Goal: Information Seeking & Learning: Find specific fact

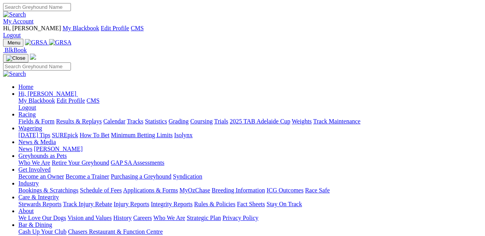
click at [71, 9] on input "Search" at bounding box center [37, 7] width 68 height 8
type input "okya boomer"
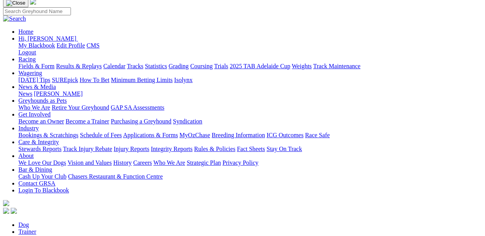
scroll to position [68, 0]
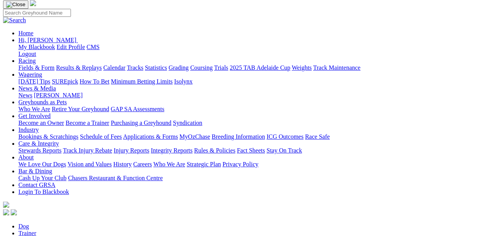
type input "okay boomer"
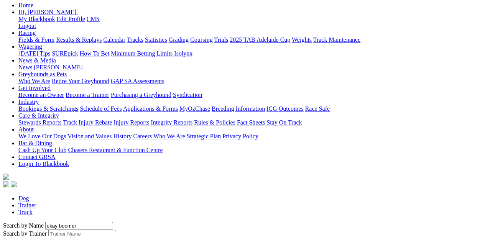
scroll to position [96, 0]
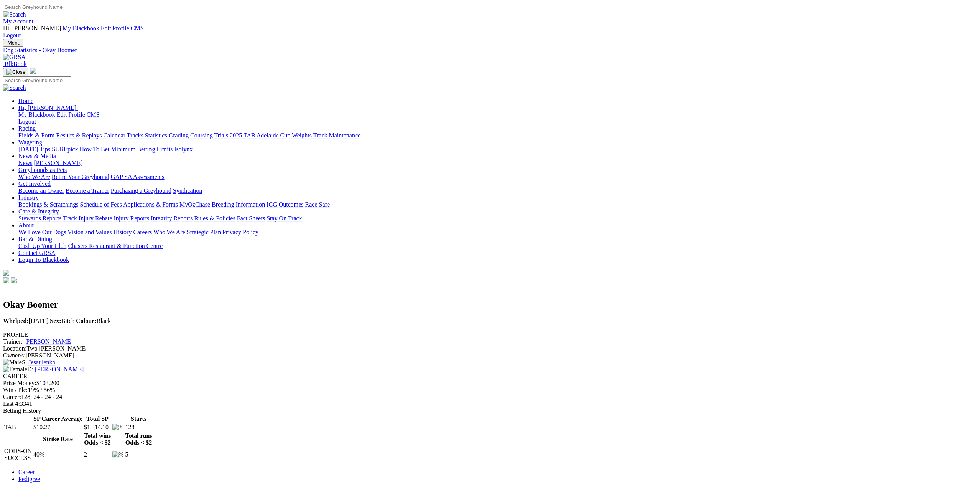
click at [26, 54] on img at bounding box center [14, 57] width 23 height 7
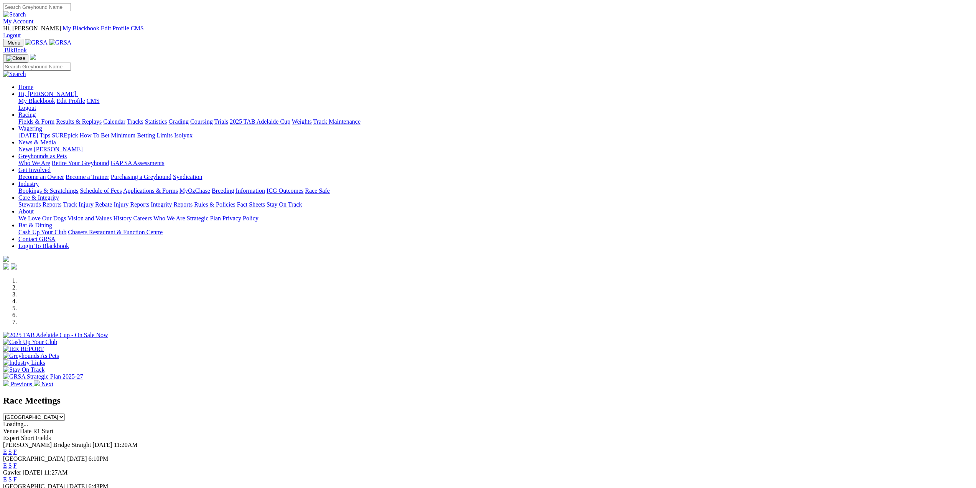
scroll to position [844, 0]
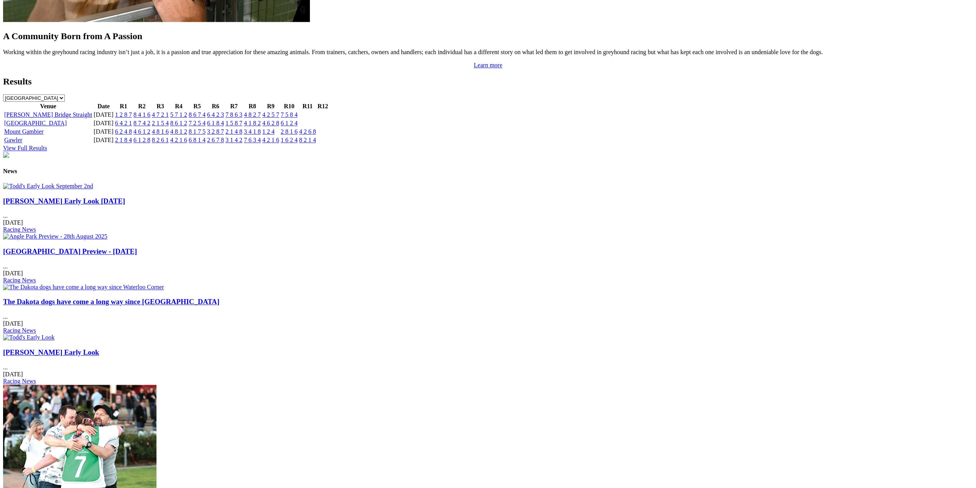
click at [93, 183] on img at bounding box center [48, 186] width 90 height 7
